Goal: Navigation & Orientation: Find specific page/section

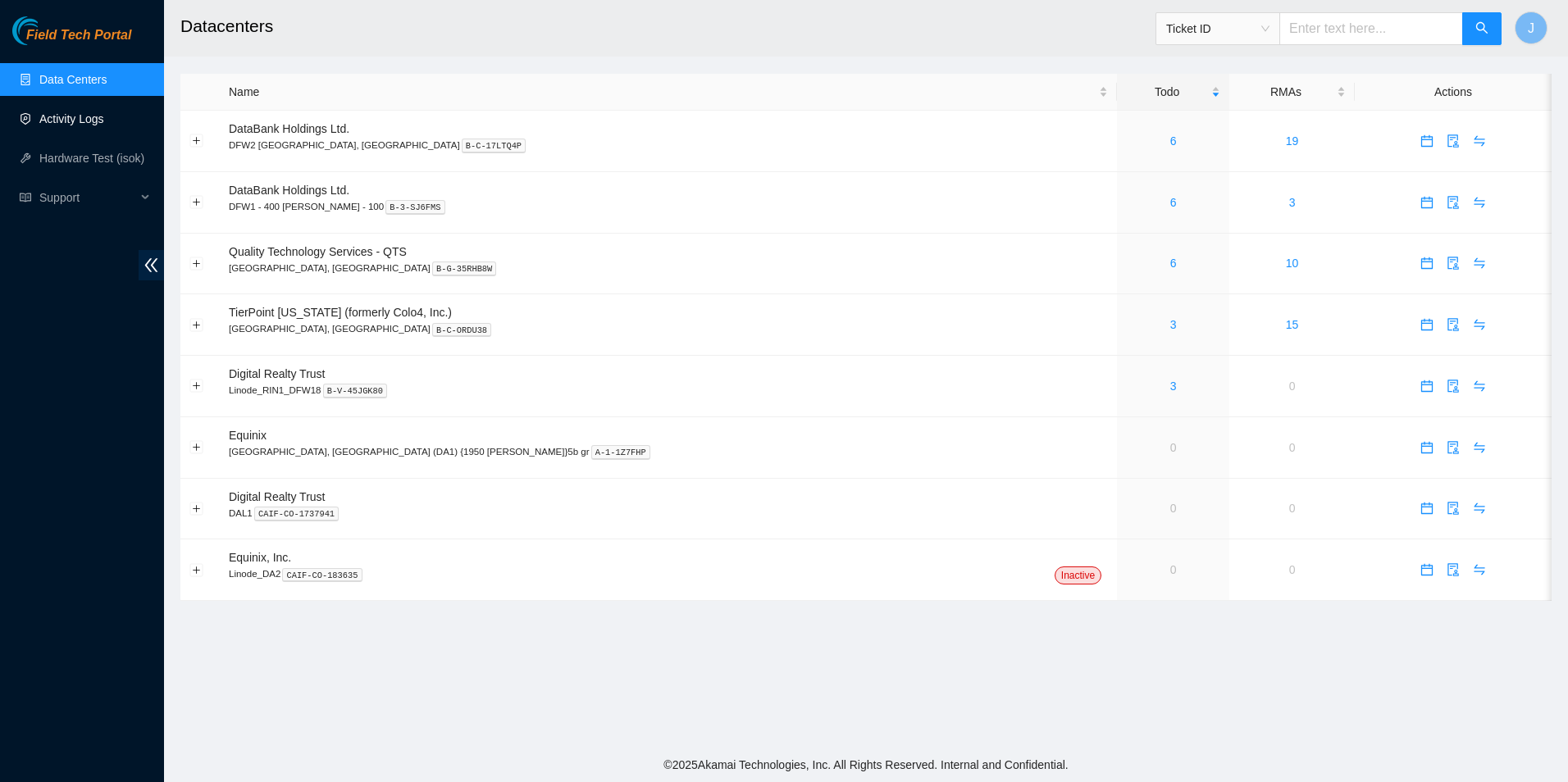
click at [100, 123] on link "Activity Logs" at bounding box center [71, 119] width 65 height 13
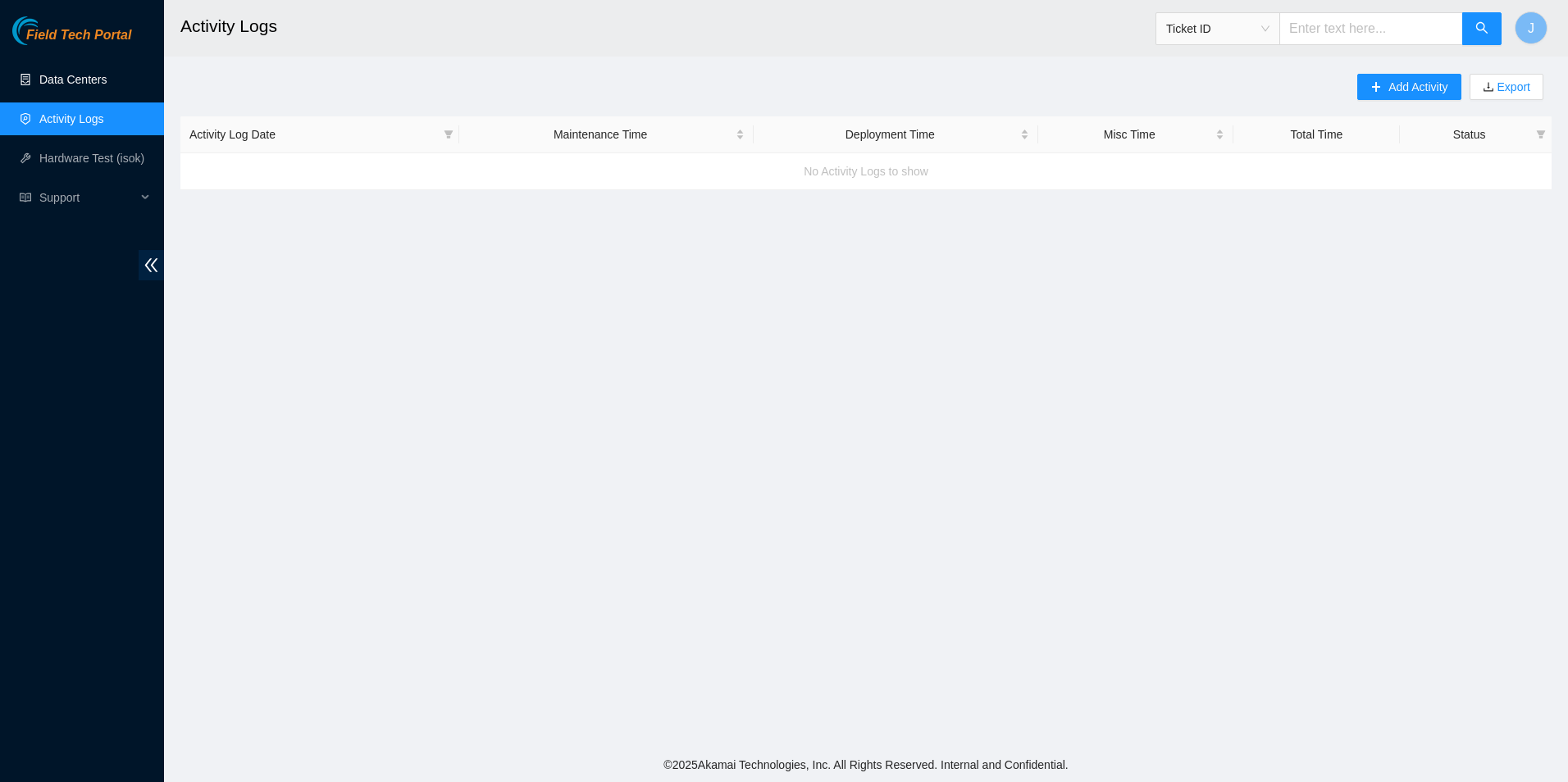
click at [98, 86] on link "Data Centers" at bounding box center [73, 80] width 67 height 13
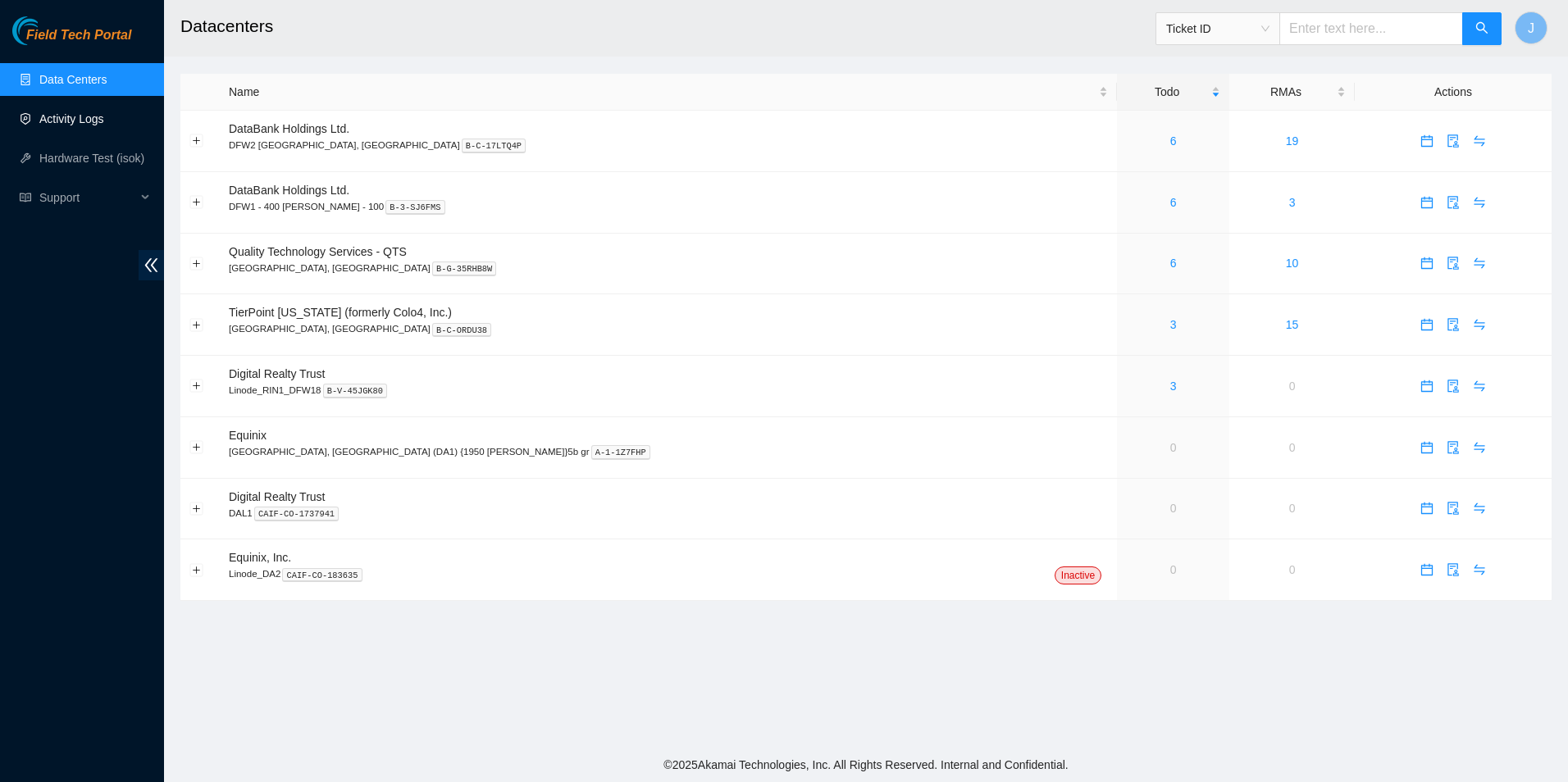
click at [97, 125] on link "Activity Logs" at bounding box center [71, 119] width 65 height 13
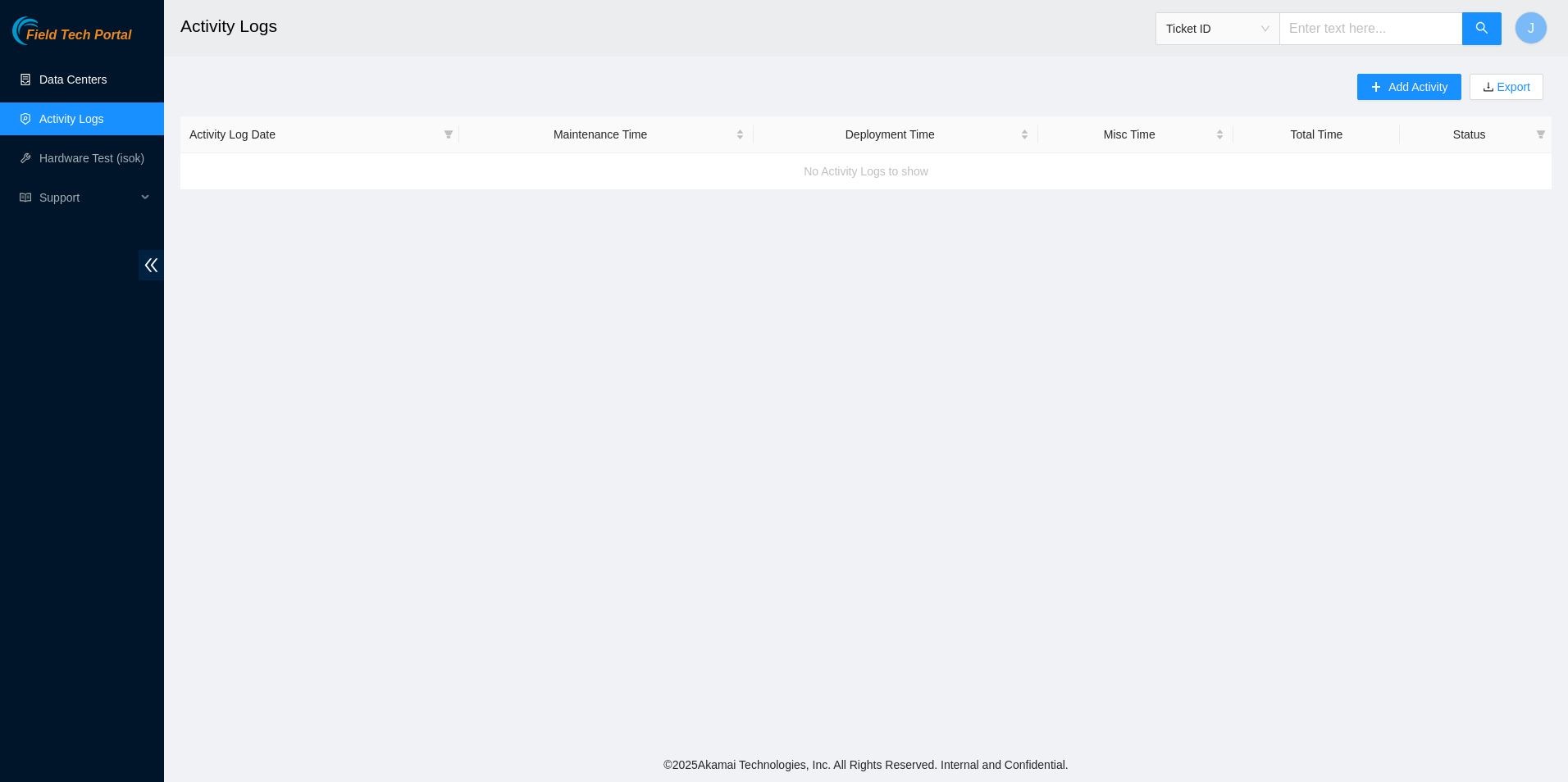
click at [88, 86] on link "Data Centers" at bounding box center [73, 80] width 67 height 13
